Goal: Find specific page/section: Find specific page/section

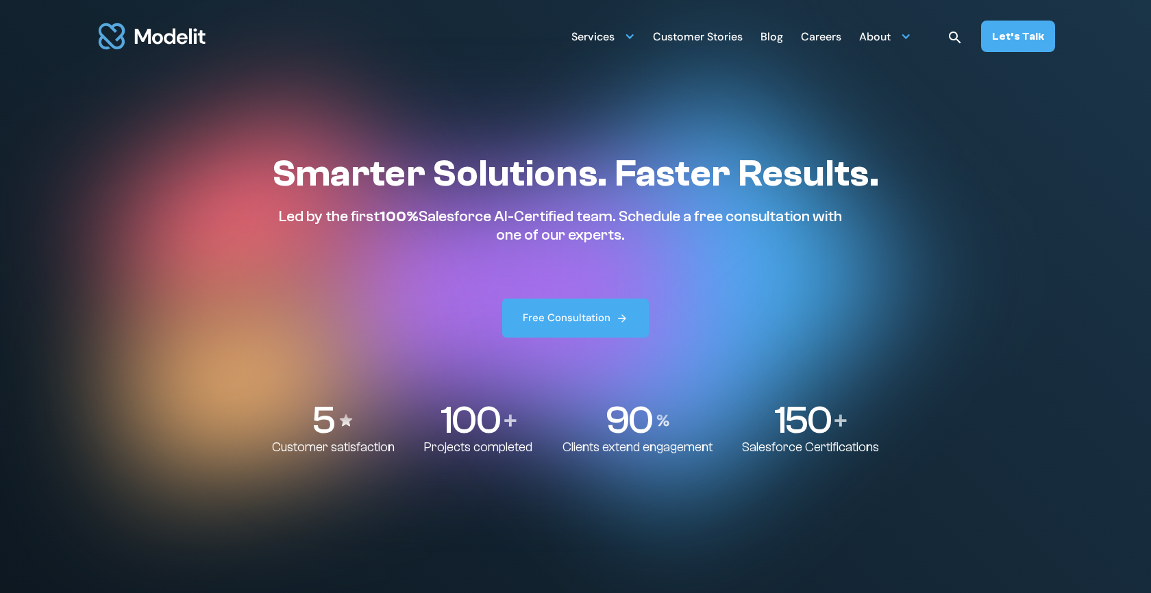
click at [835, 39] on div "Careers" at bounding box center [821, 38] width 40 height 27
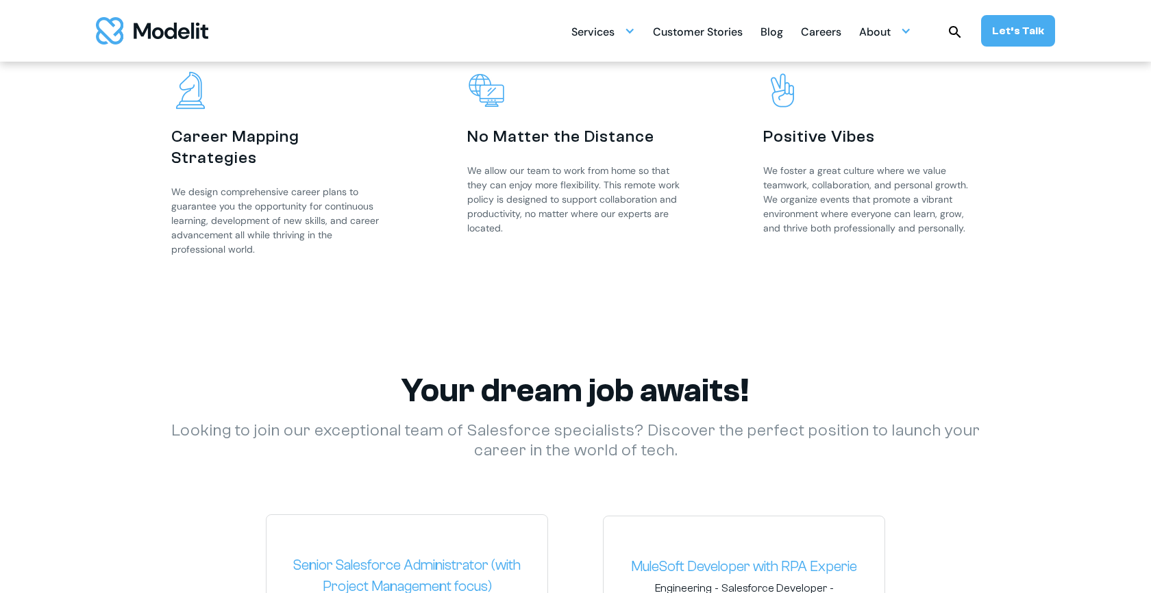
scroll to position [1696, 0]
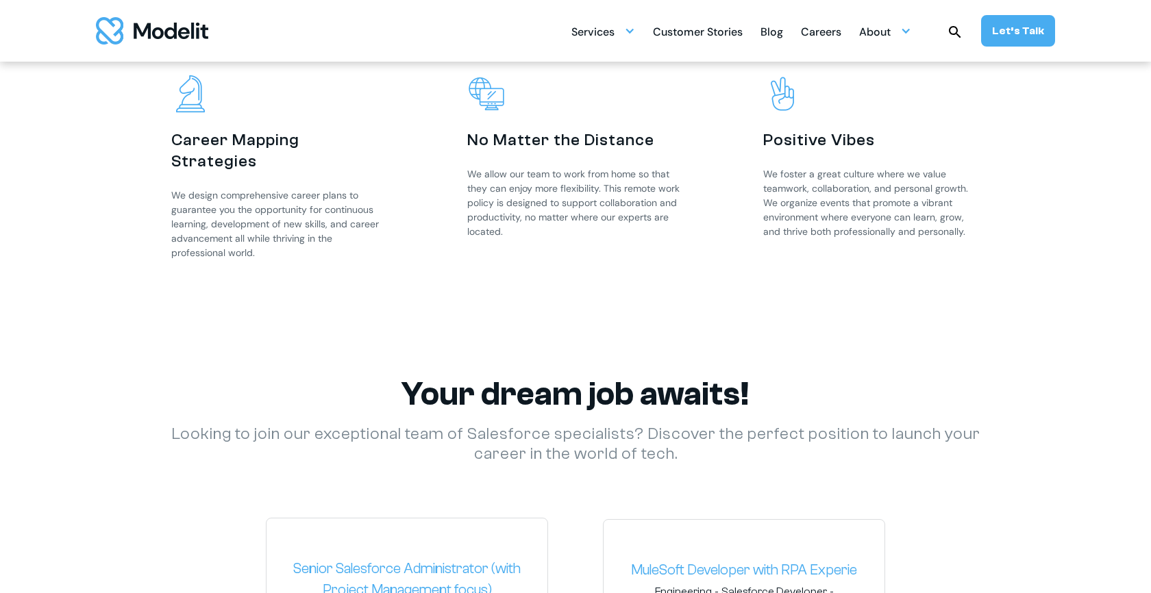
click at [822, 37] on div "Careers" at bounding box center [821, 33] width 40 height 27
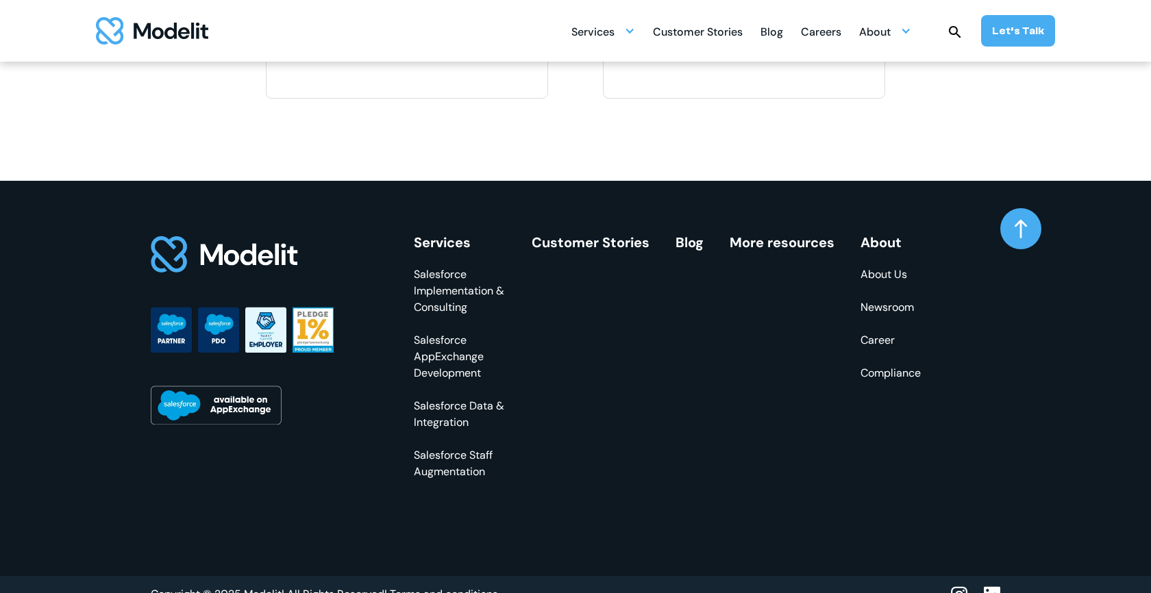
scroll to position [2470, 0]
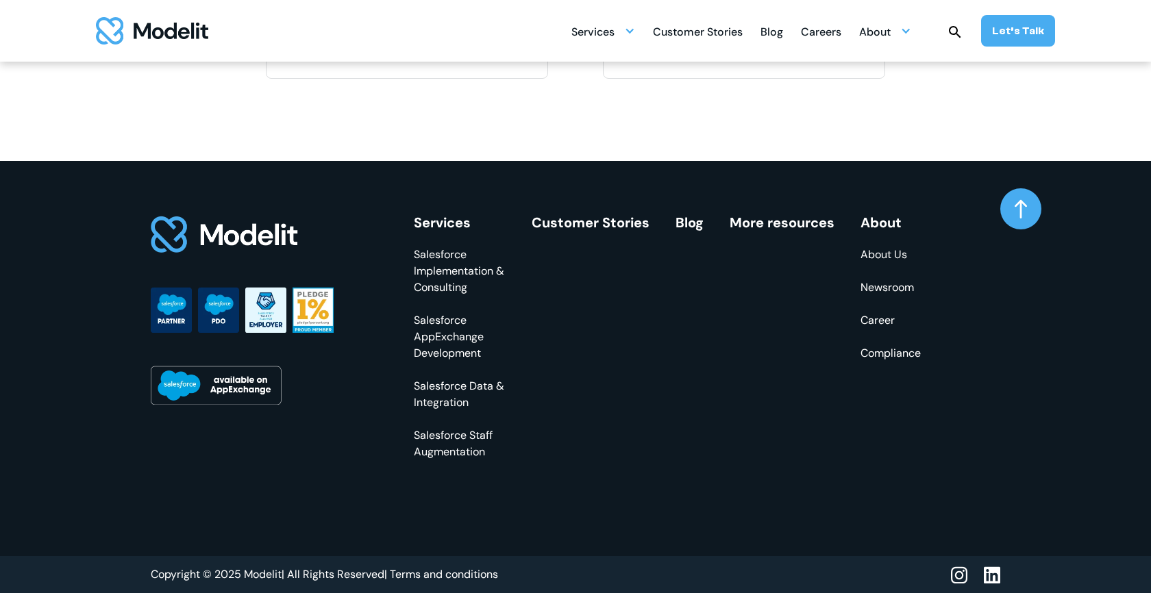
click at [267, 580] on div "Copyright © 2025 Modelit | All Rights Reserved |" at bounding box center [269, 574] width 236 height 15
copy div "Modelit"
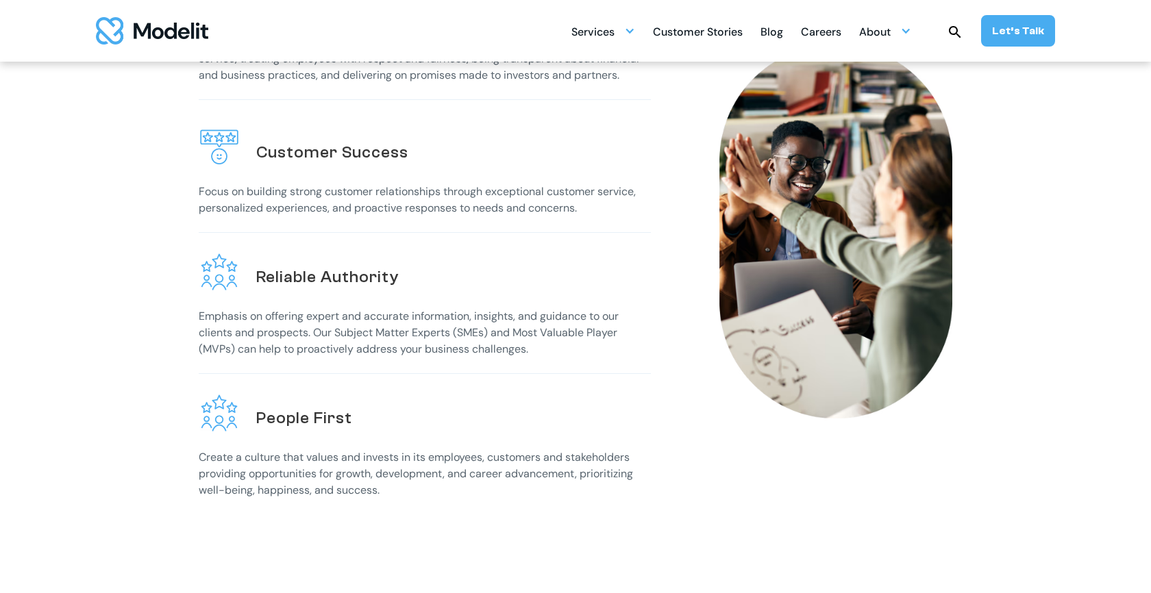
scroll to position [0, 0]
